Goal: Go to known website: Access a specific website the user already knows

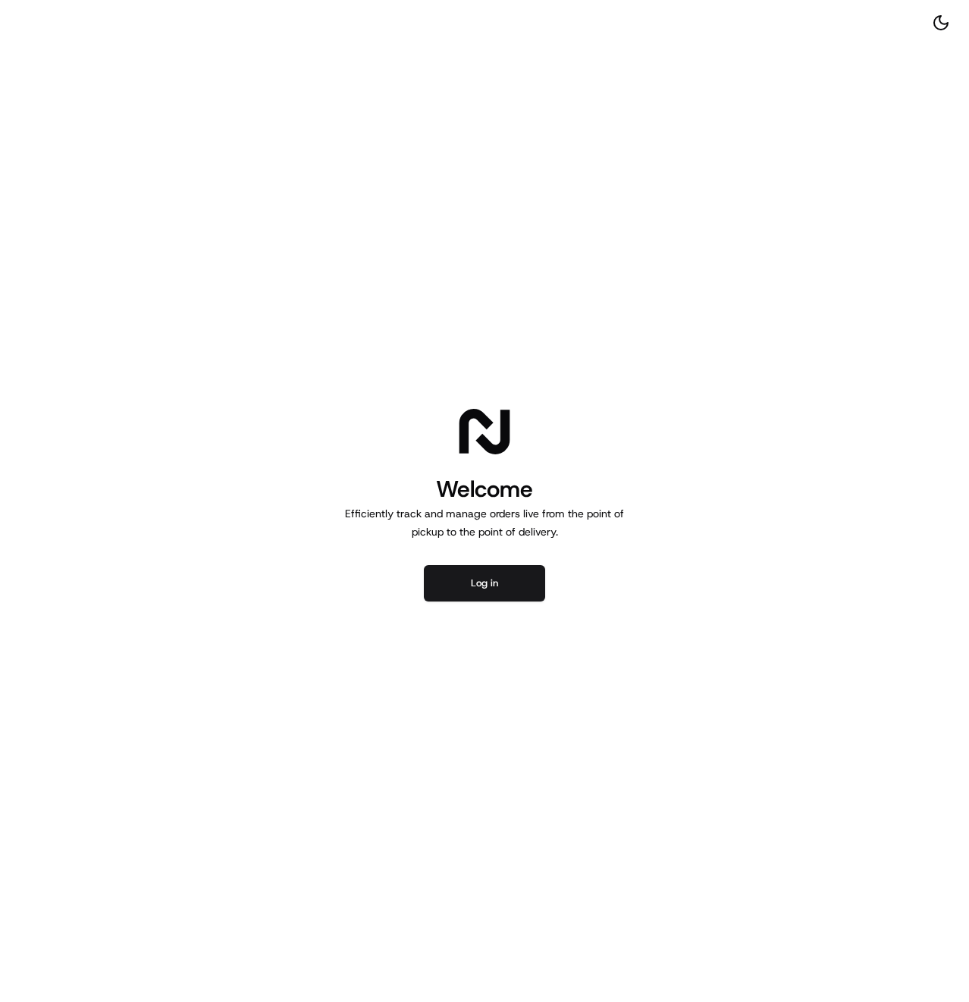
click at [496, 608] on div "Welcome Efficiently track and manage orders live from the point of pickup to th…" at bounding box center [484, 501] width 969 height 1002
click at [478, 579] on button "Log in" at bounding box center [484, 583] width 121 height 36
